Goal: Information Seeking & Learning: Check status

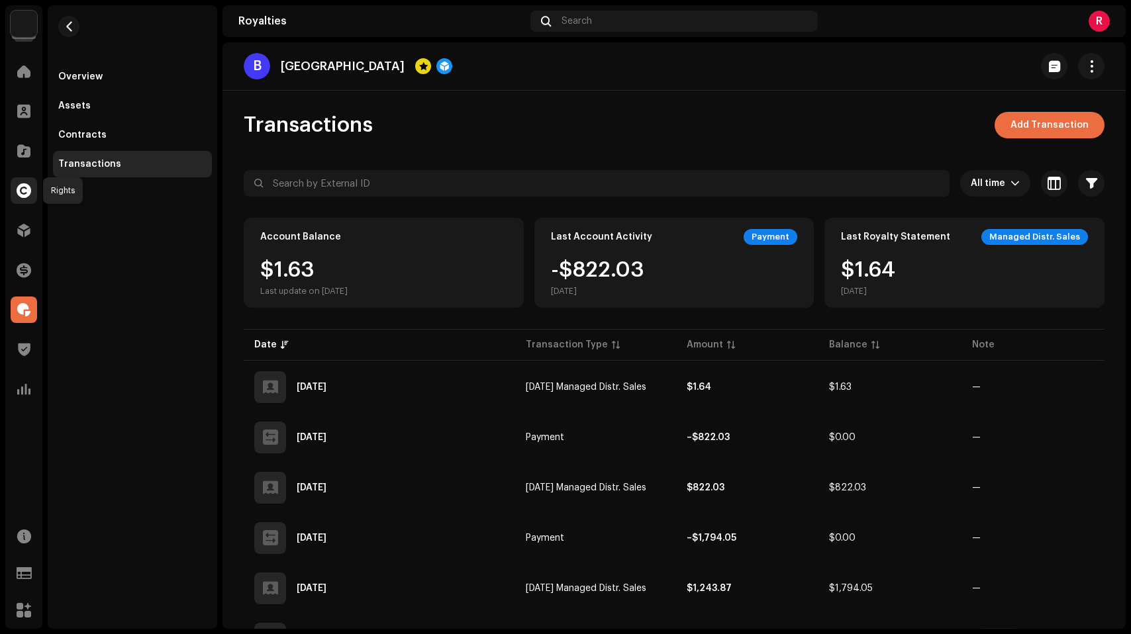
click at [27, 185] on span at bounding box center [24, 190] width 15 height 11
click at [30, 219] on div at bounding box center [24, 230] width 26 height 26
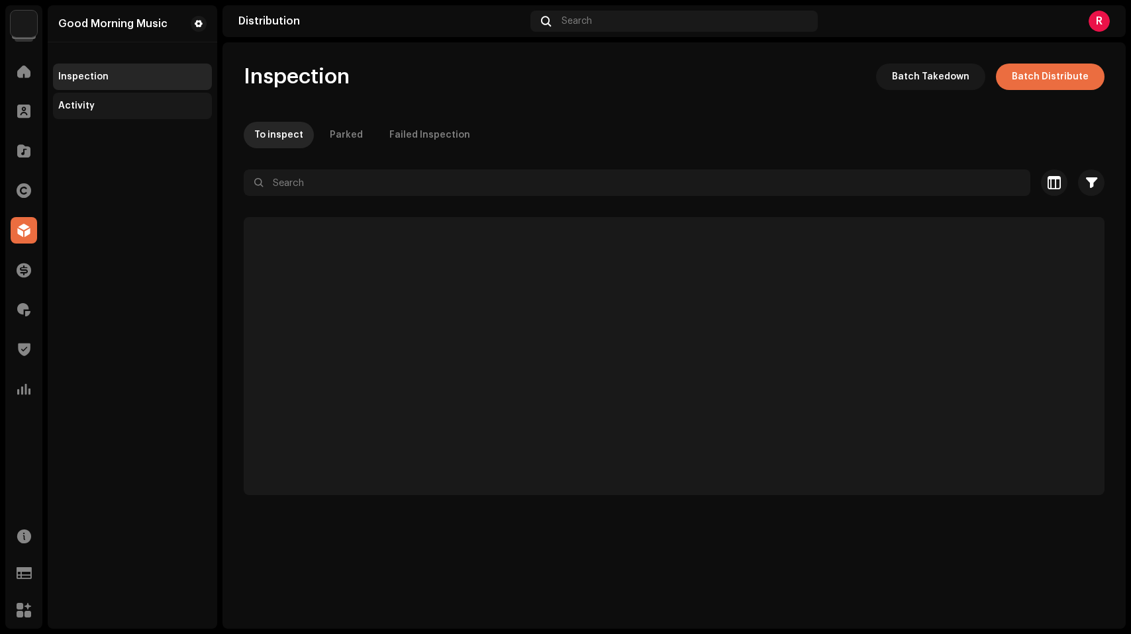
click at [118, 110] on div "Activity" at bounding box center [132, 106] width 148 height 11
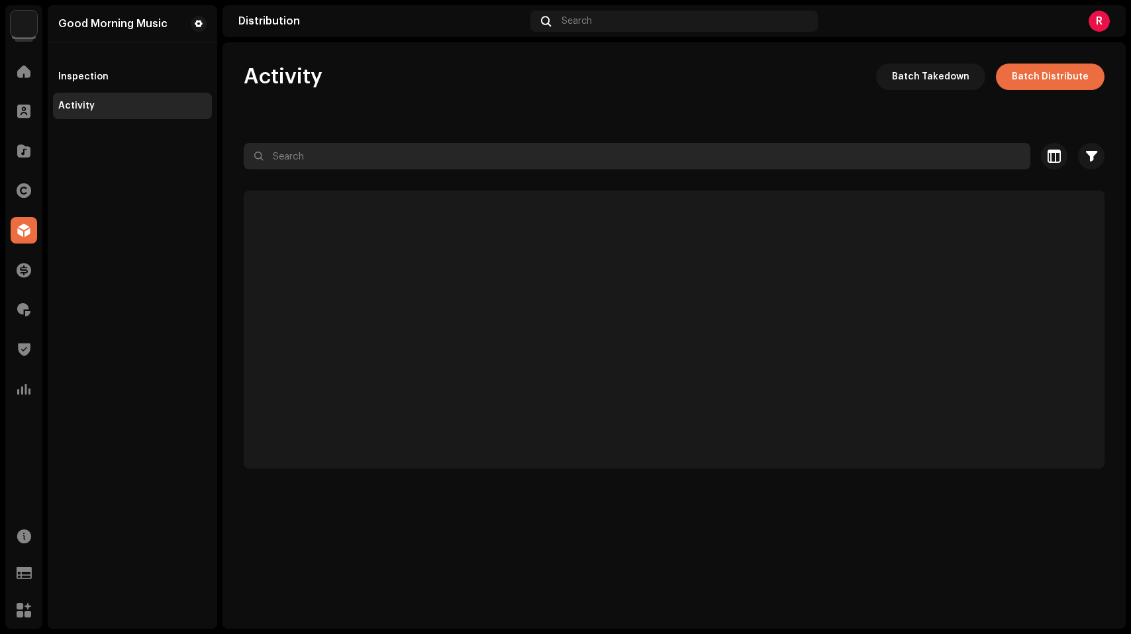
click at [420, 154] on input "text" at bounding box center [637, 156] width 787 height 26
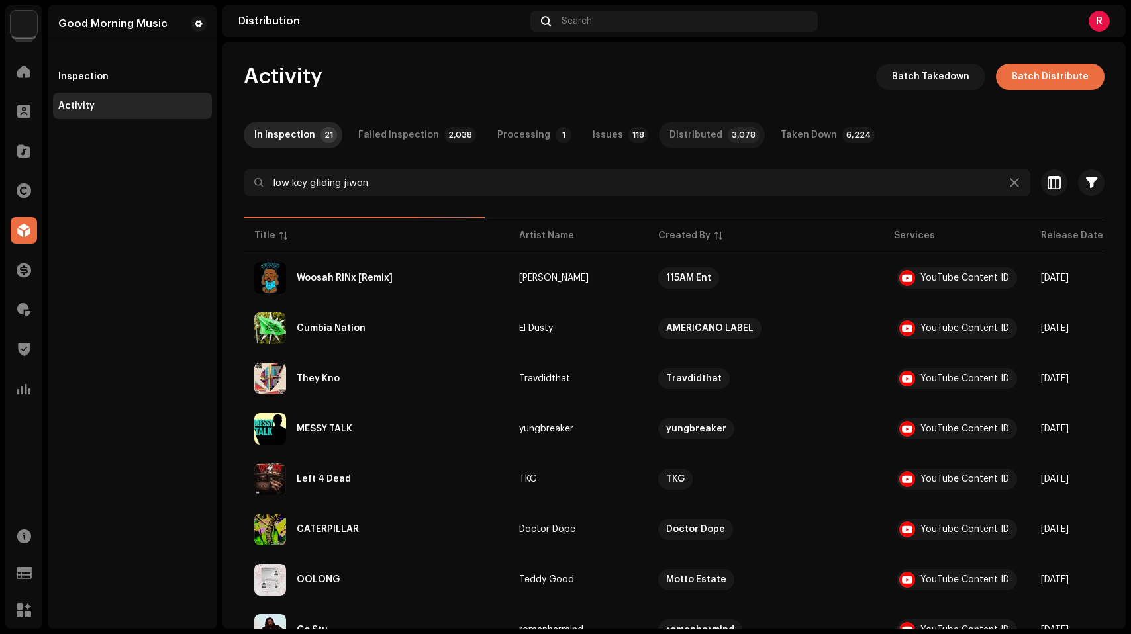
click at [678, 128] on div "Distributed" at bounding box center [695, 135] width 53 height 26
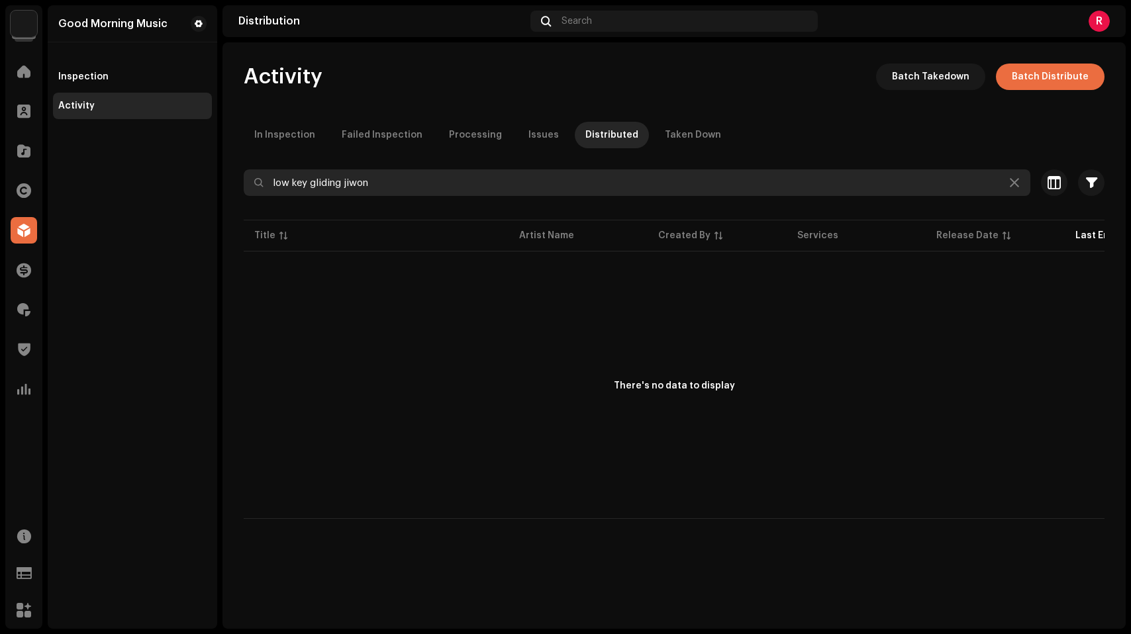
click at [345, 186] on input "low key gliding jiwon" at bounding box center [637, 183] width 787 height 26
type input "low key gliding x jiwon"
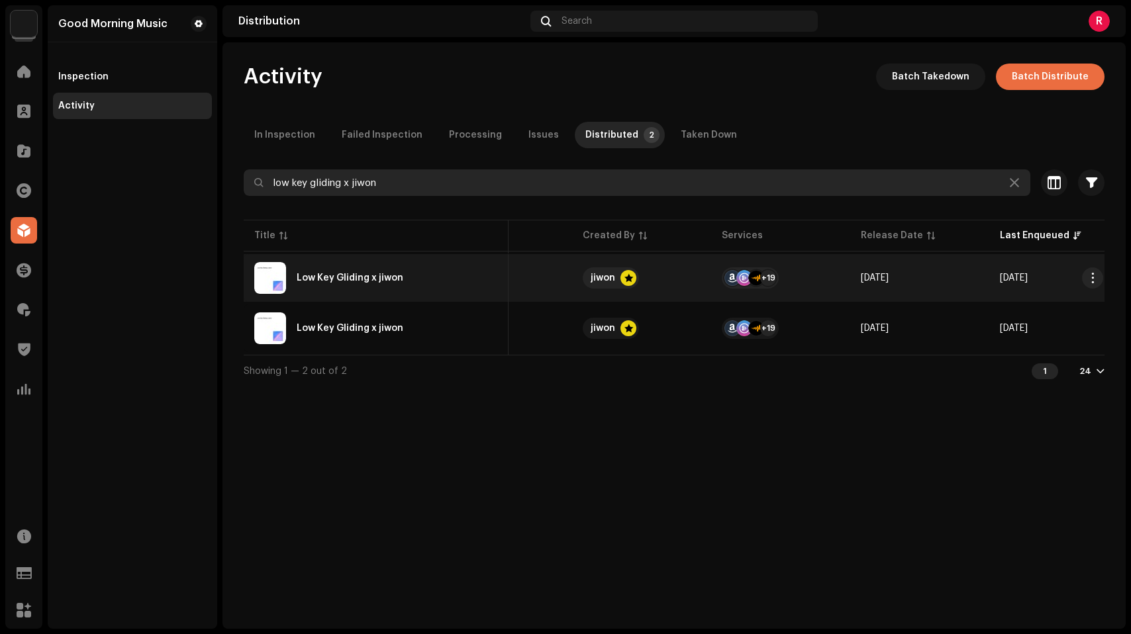
scroll to position [0, 42]
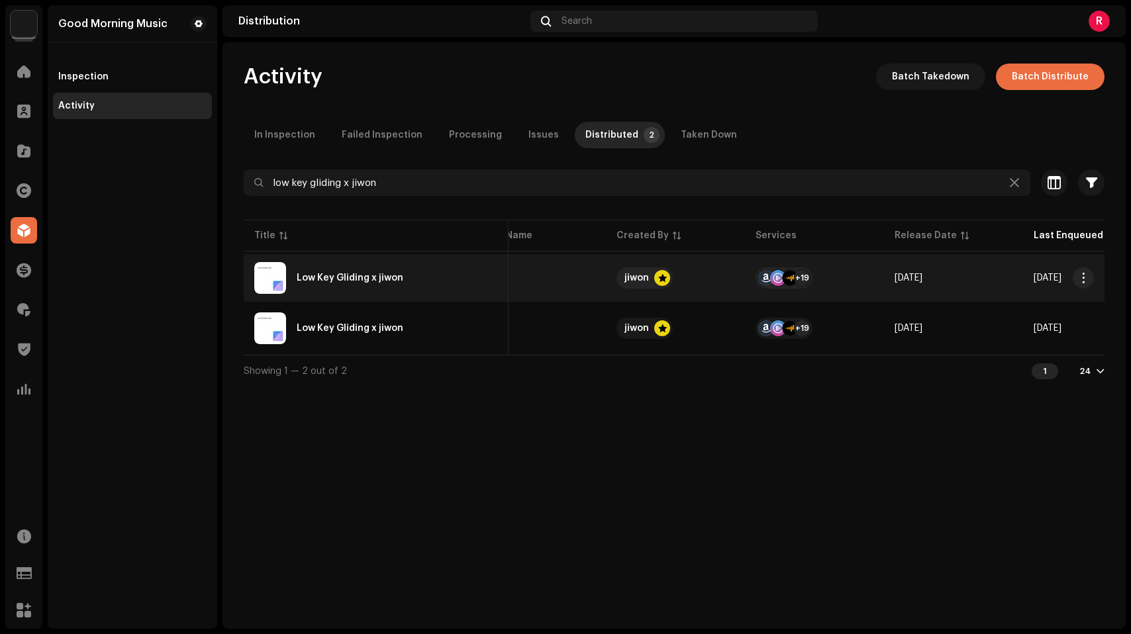
click at [779, 269] on div "+19" at bounding box center [784, 278] width 52 height 26
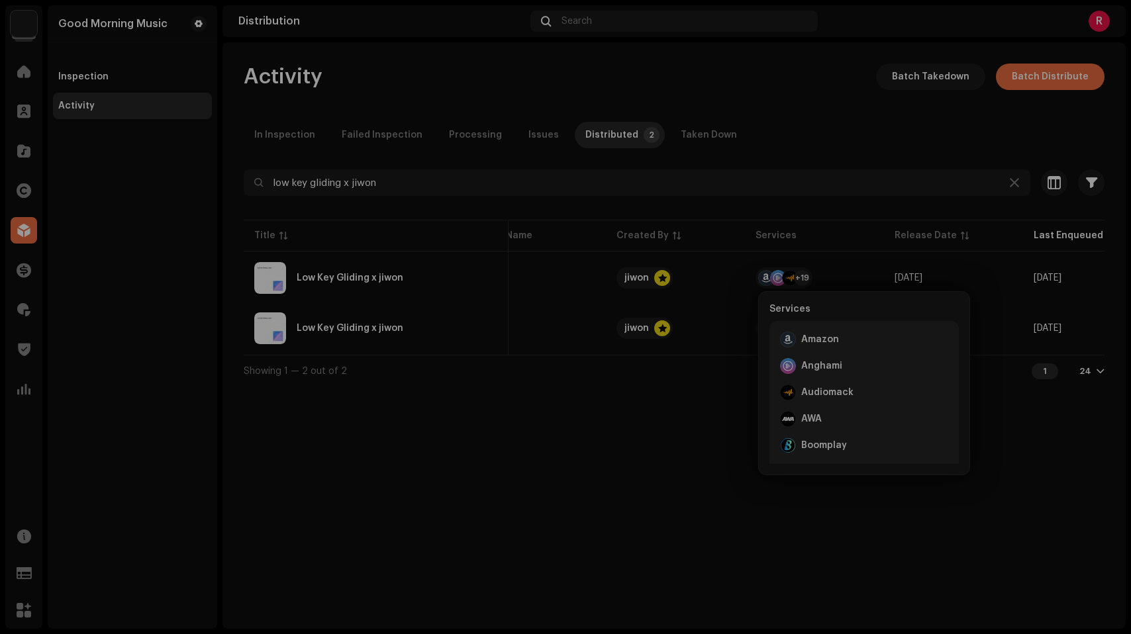
click at [982, 252] on div "Low Key Gliding x jiwon jiwon Service Last Enqueued Last Delivered Status Amazo…" at bounding box center [565, 317] width 1131 height 634
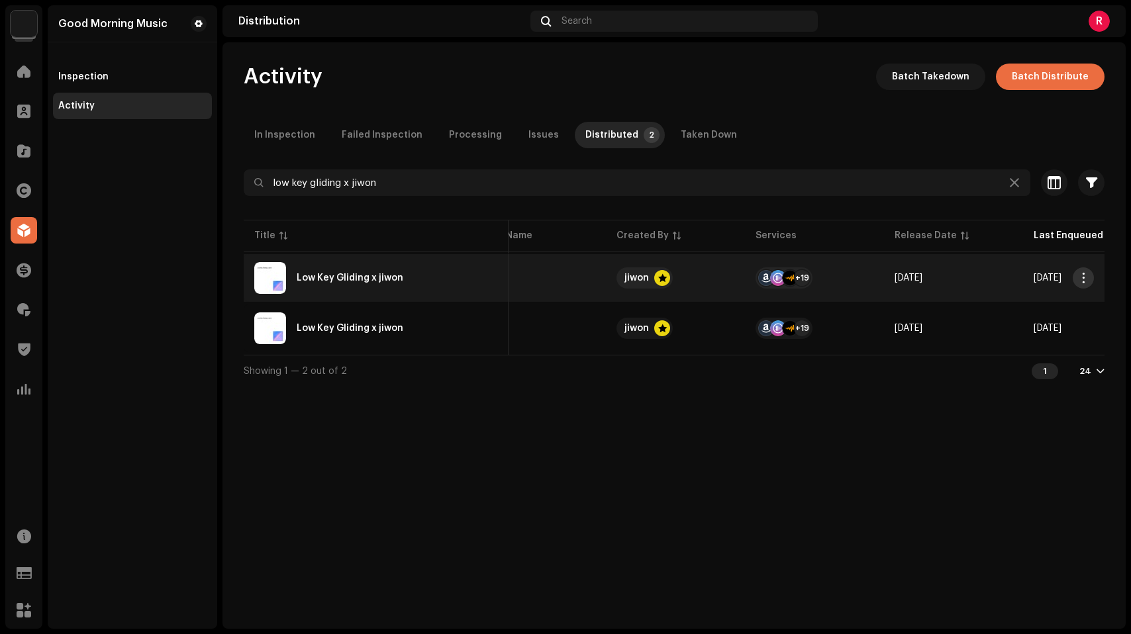
click at [1082, 285] on button "button" at bounding box center [1083, 278] width 21 height 21
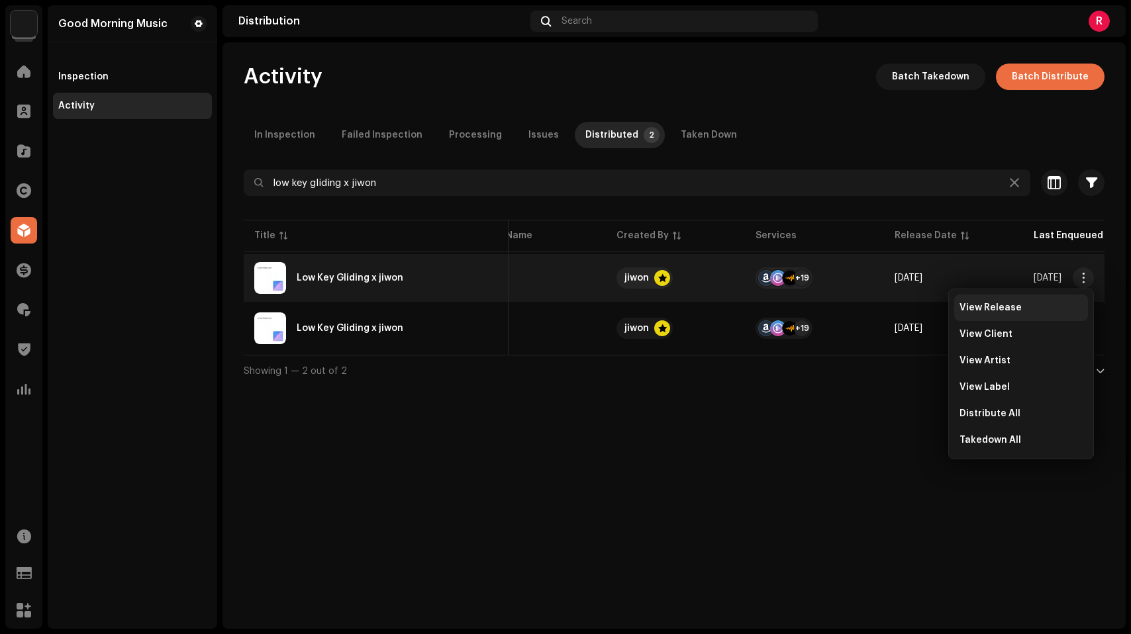
click at [1001, 315] on div "View Release" at bounding box center [1021, 308] width 134 height 26
